Goal: Task Accomplishment & Management: Use online tool/utility

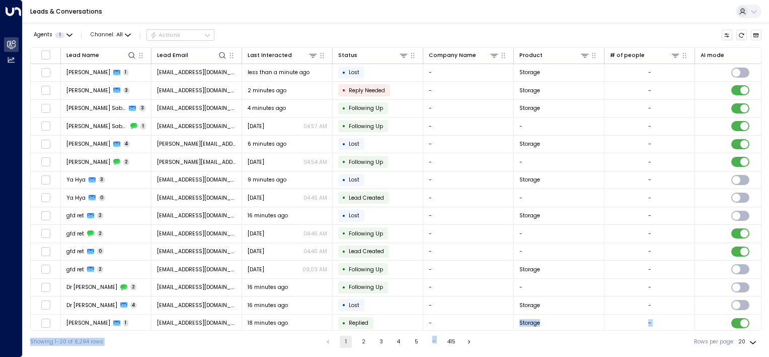
drag, startPoint x: 486, startPoint y: 329, endPoint x: 643, endPoint y: 335, distance: 156.2
click at [643, 335] on div "Agents 1 Channel: All Actions Lead Name Lead Email Last Interacted Status Compa…" at bounding box center [396, 188] width 732 height 330
click at [675, 330] on div "Showing 1-20 of 8,294 rows 1 2 3 4 5 … 415 Rows per page: 20 **" at bounding box center [396, 341] width 732 height 22
click at [744, 331] on div "Showing 1-20 of 8,294 rows 1 2 3 4 5 … 415 Rows per page: 20 **" at bounding box center [396, 341] width 732 height 22
drag, startPoint x: 478, startPoint y: 329, endPoint x: 633, endPoint y: 336, distance: 155.8
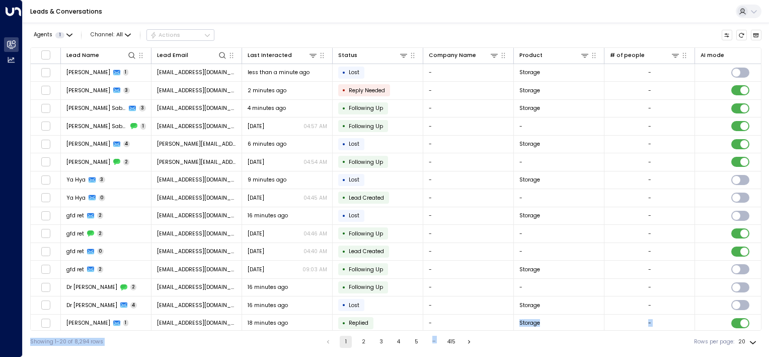
click at [633, 336] on div "Agents 1 Channel: All Actions Lead Name Lead Email Last Interacted Status Compa…" at bounding box center [396, 188] width 732 height 330
click at [443, 330] on div "Showing 1-20 of 8,294 rows 1 2 3 4 5 … 415 Rows per page: 20 **" at bounding box center [396, 341] width 732 height 22
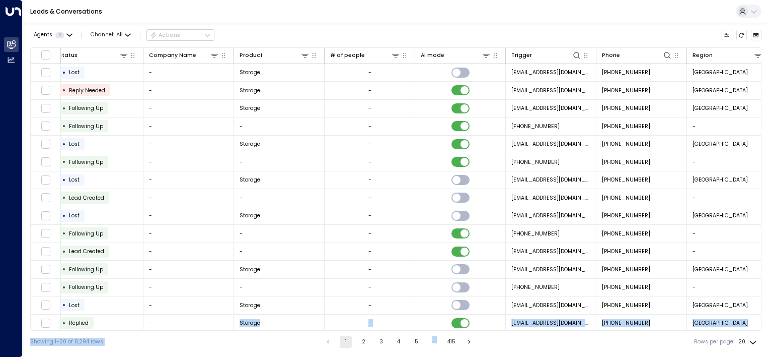
scroll to position [0, 392]
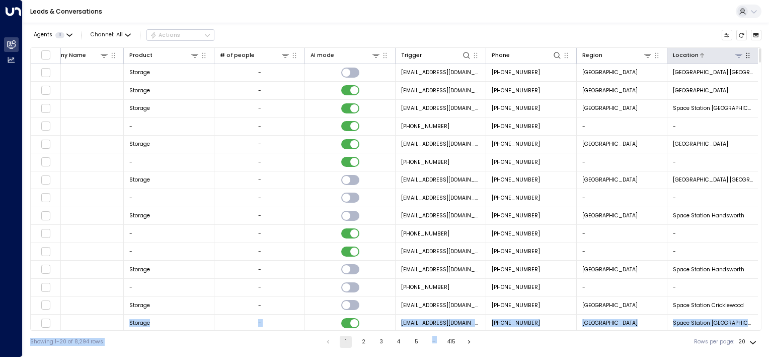
click at [739, 56] on icon at bounding box center [739, 55] width 8 height 8
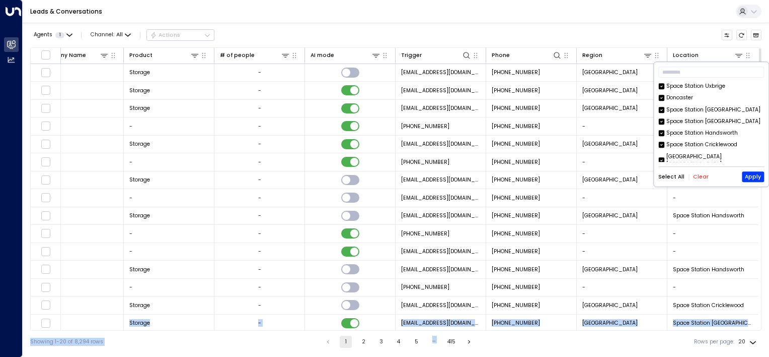
click at [696, 174] on button "Clear" at bounding box center [701, 177] width 16 height 6
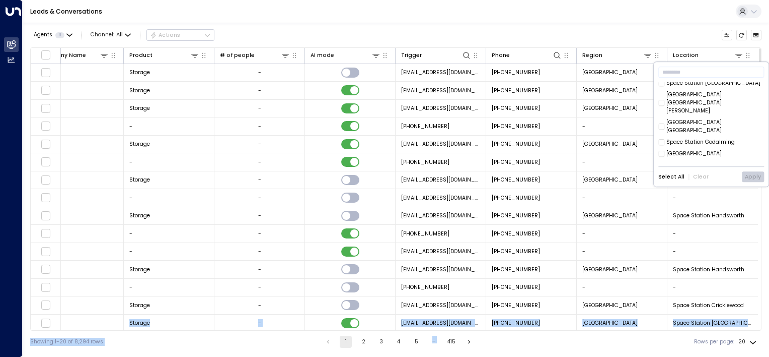
scroll to position [201, 0]
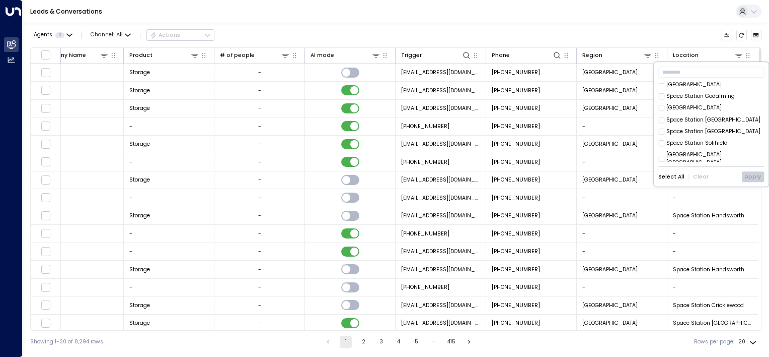
click at [682, 194] on div "Space Station [GEOGRAPHIC_DATA]" at bounding box center [714, 198] width 94 height 8
click at [710, 162] on div "Space Station Daventry" at bounding box center [698, 166] width 62 height 8
click at [748, 175] on button "Apply" at bounding box center [753, 177] width 22 height 11
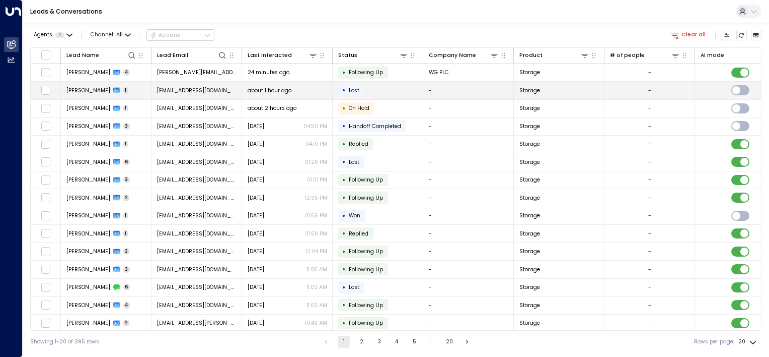
click at [382, 88] on td "• Lost" at bounding box center [378, 91] width 91 height 18
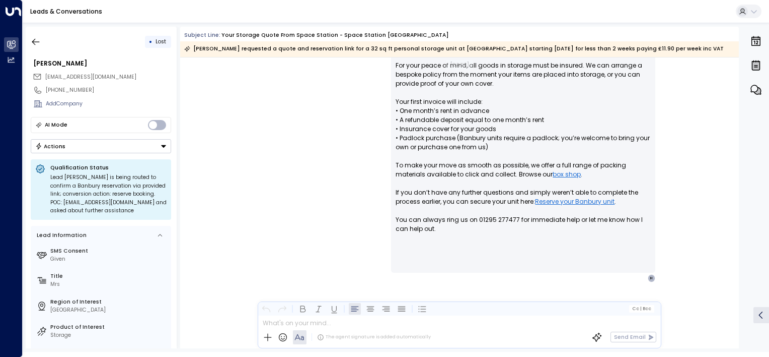
scroll to position [55, 0]
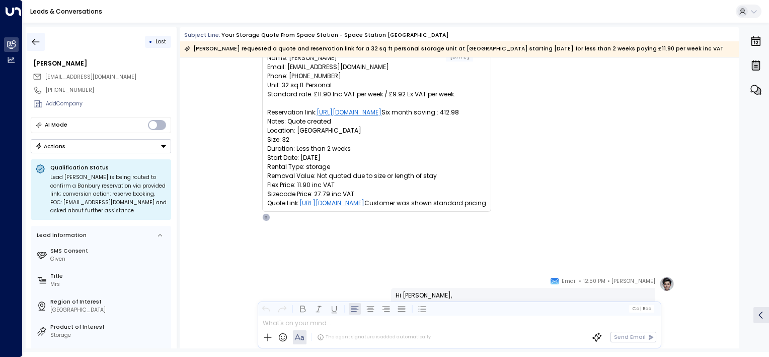
click at [38, 39] on icon "button" at bounding box center [36, 42] width 10 height 10
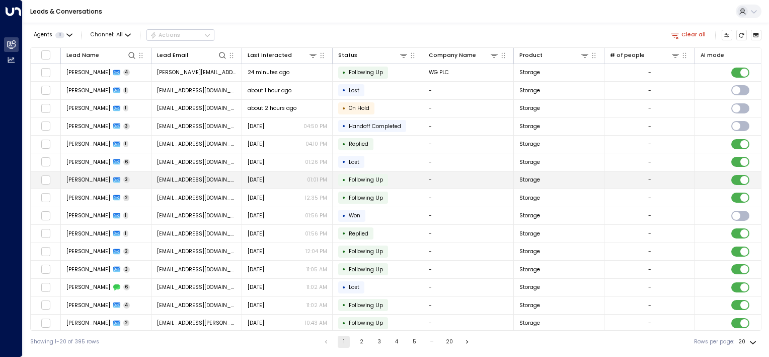
click at [383, 178] on span "Following Up" at bounding box center [365, 180] width 41 height 8
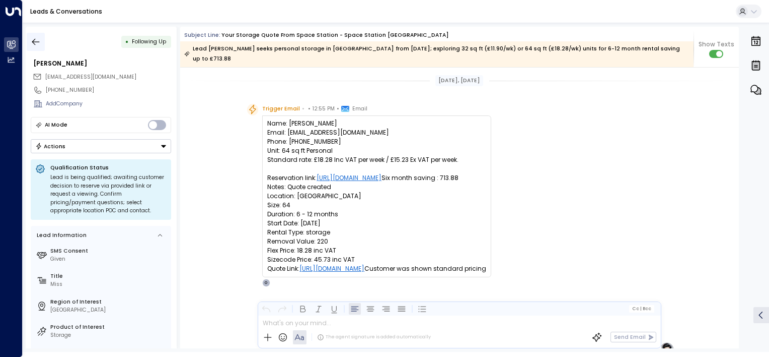
click at [35, 40] on icon "button" at bounding box center [36, 42] width 10 height 10
